Goal: Task Accomplishment & Management: Manage account settings

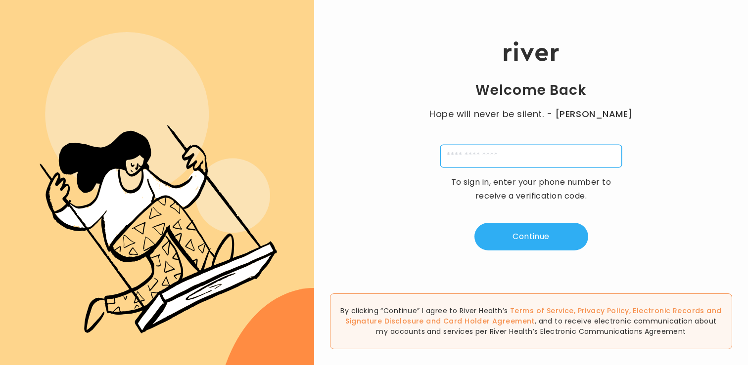
click at [515, 150] on input "tel" at bounding box center [530, 156] width 181 height 23
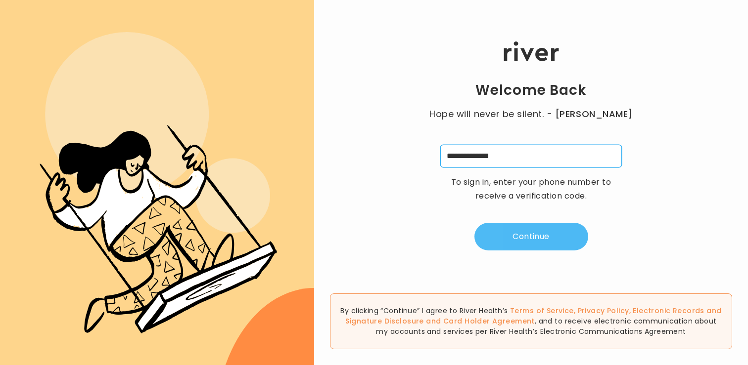
type input "**********"
click at [548, 231] on button "Continue" at bounding box center [531, 237] width 114 height 28
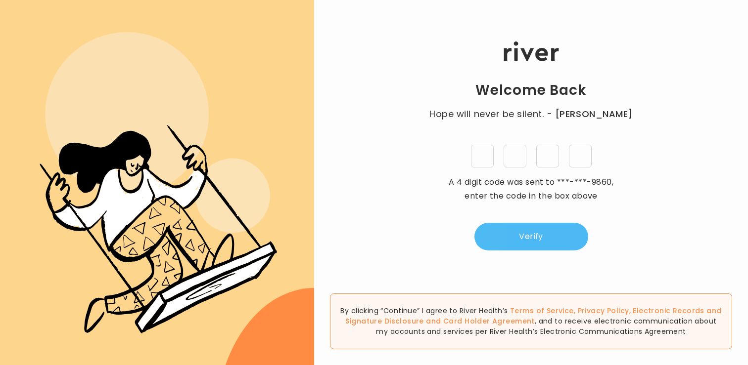
type input "*"
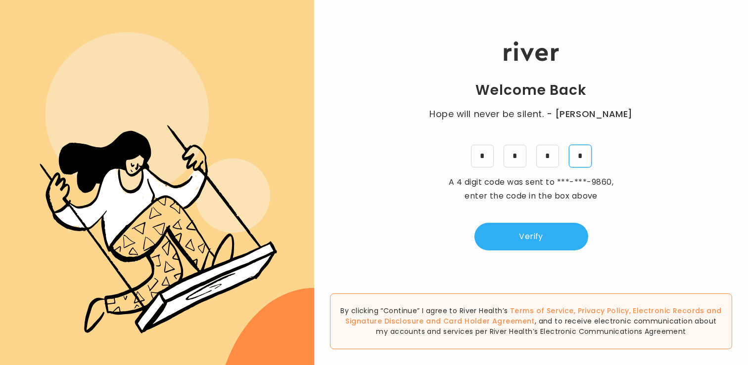
type input "*"
click at [537, 254] on div "Welcome Back Hope will never be silent. - [PERSON_NAME] * * * * A 4 digit code …" at bounding box center [531, 146] width 434 height 219
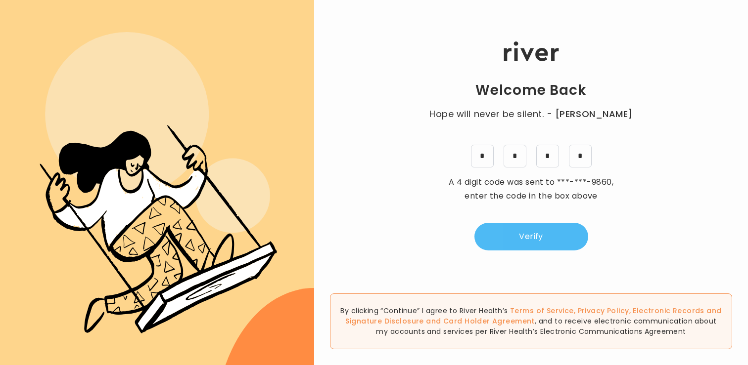
click at [538, 248] on button "Verify" at bounding box center [531, 237] width 114 height 28
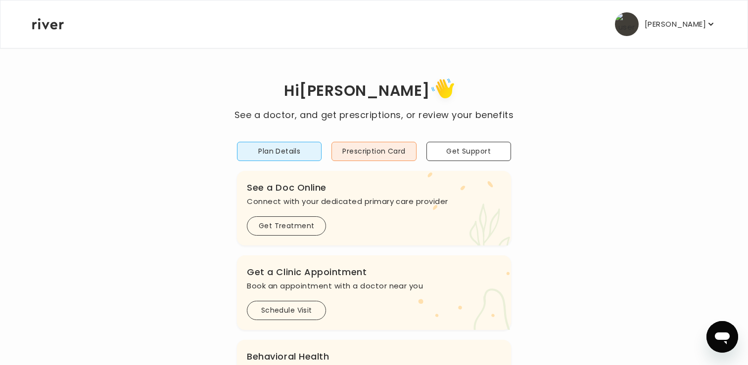
click at [672, 21] on p "[PERSON_NAME]" at bounding box center [674, 24] width 61 height 14
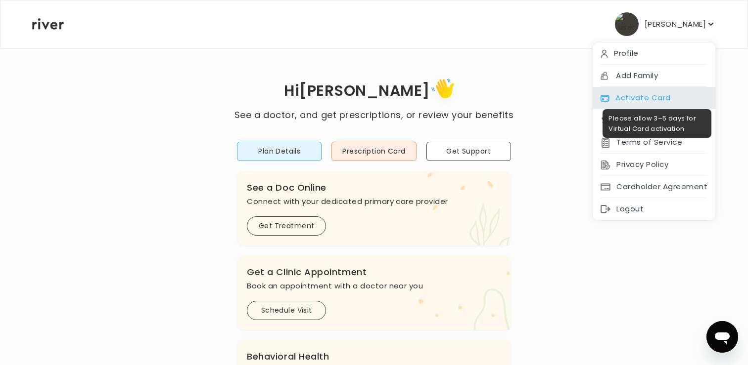
click at [655, 101] on div "Activate Card" at bounding box center [653, 98] width 123 height 22
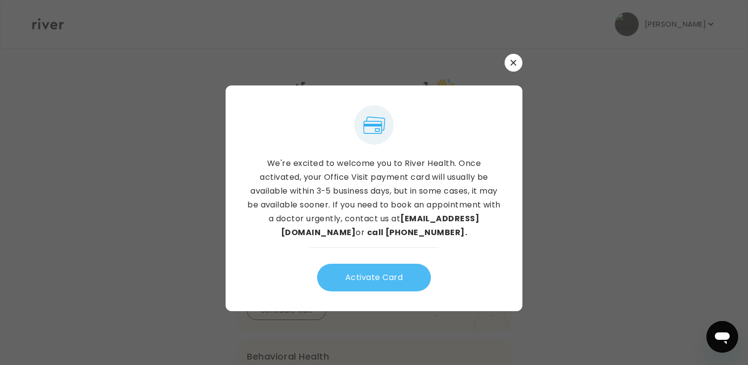
click at [377, 282] on button "Activate Card" at bounding box center [374, 278] width 114 height 28
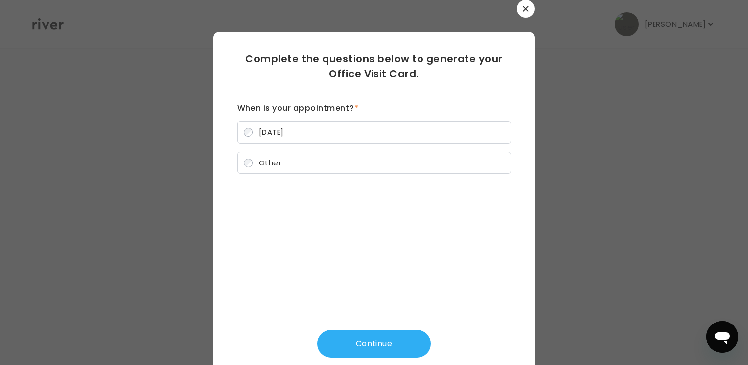
click at [273, 163] on span "Other" at bounding box center [270, 163] width 22 height 10
click at [403, 337] on button "Continue" at bounding box center [374, 344] width 114 height 28
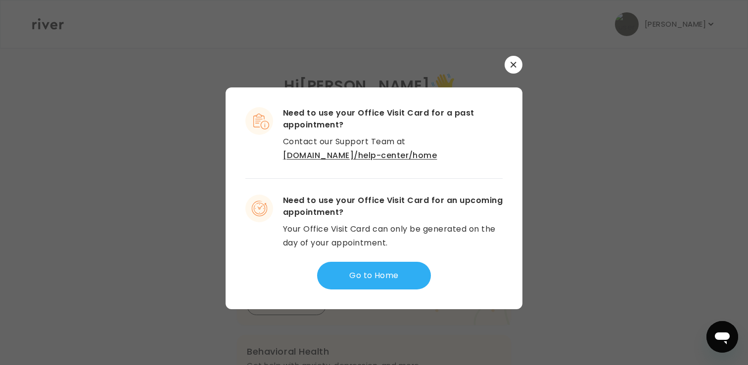
scroll to position [6, 0]
click at [613, 222] on div at bounding box center [374, 182] width 748 height 365
click at [516, 69] on button "button" at bounding box center [513, 65] width 18 height 18
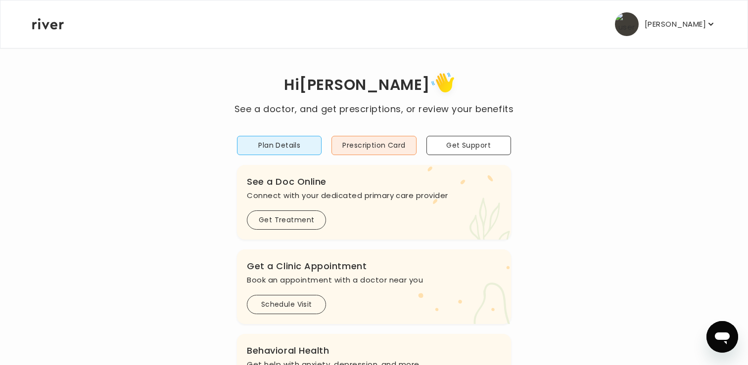
scroll to position [11, 0]
